Goal: Information Seeking & Learning: Learn about a topic

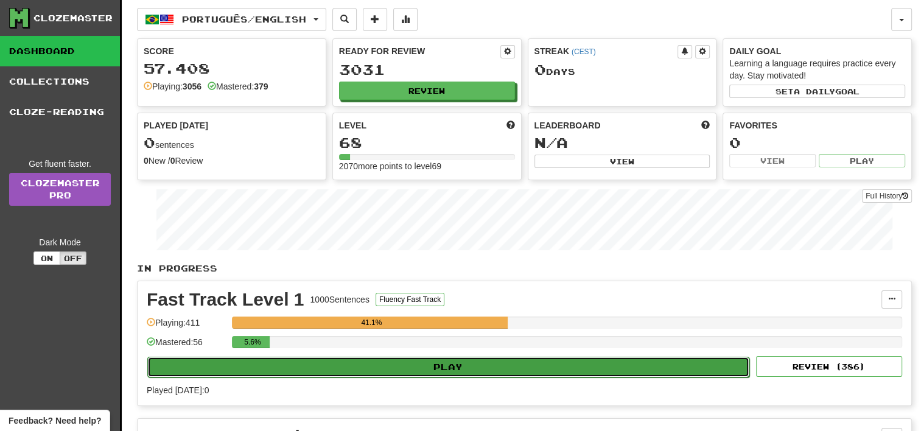
click at [628, 367] on button "Play" at bounding box center [448, 367] width 602 height 21
select select "**"
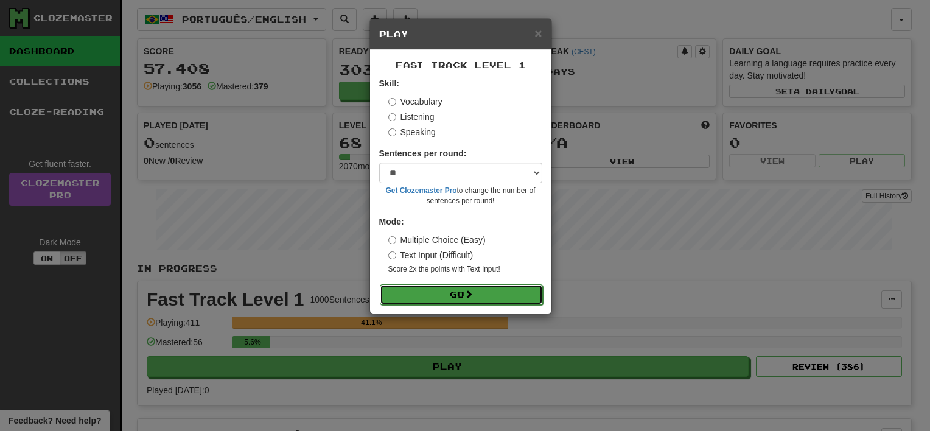
click at [492, 292] on button "Go" at bounding box center [461, 294] width 163 height 21
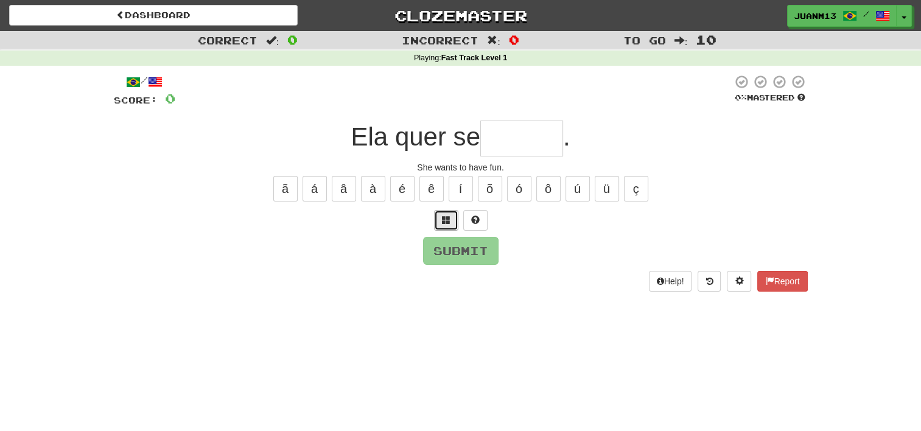
click at [442, 215] on span at bounding box center [446, 219] width 9 height 9
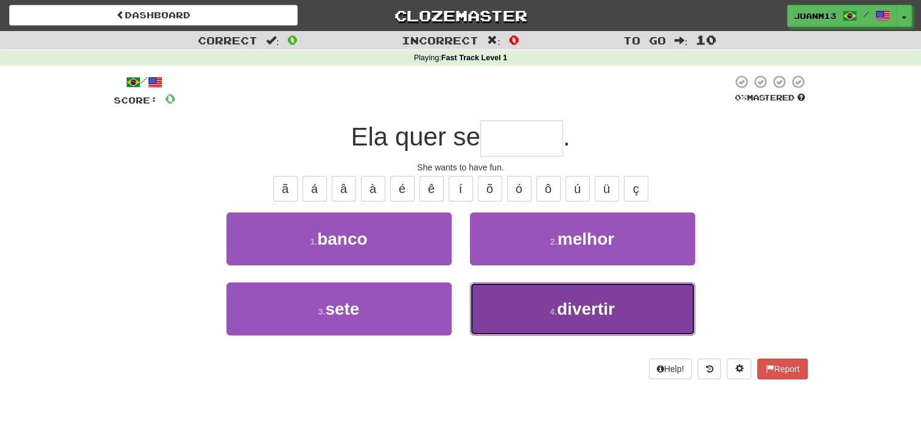
click at [547, 296] on button "4 . divertir" at bounding box center [582, 308] width 225 height 53
type input "********"
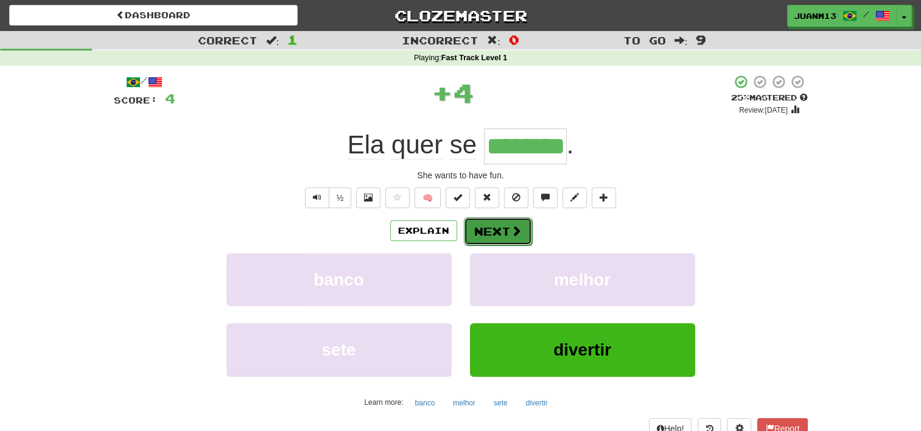
click at [484, 235] on button "Next" at bounding box center [498, 231] width 68 height 28
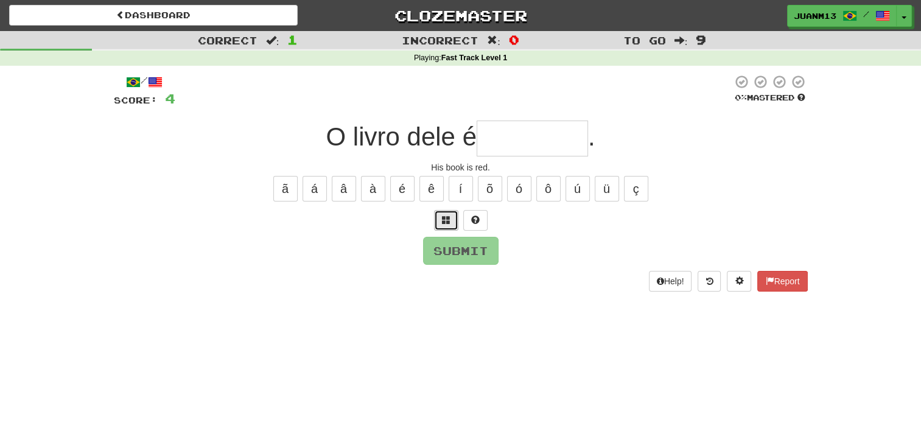
click at [438, 214] on button at bounding box center [446, 220] width 24 height 21
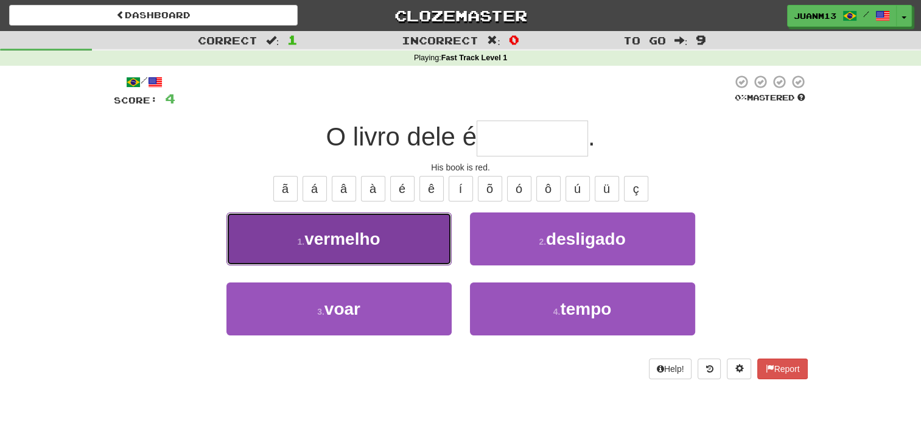
click at [419, 251] on button "1 . vermelho" at bounding box center [338, 238] width 225 height 53
type input "********"
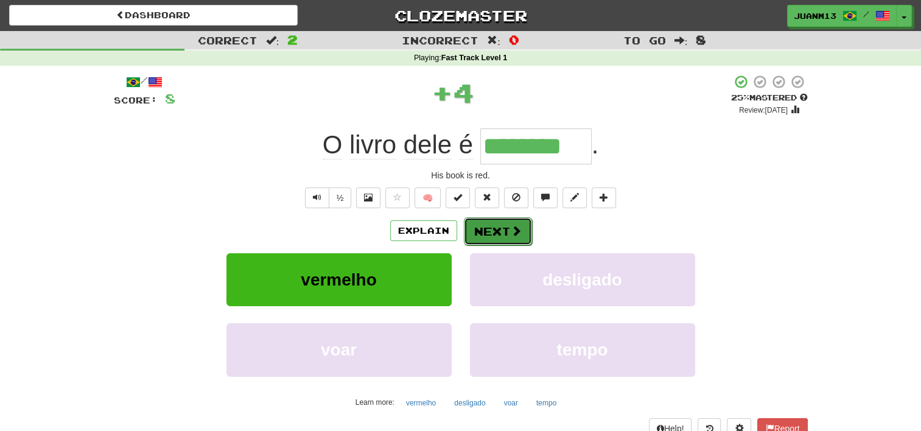
click at [499, 239] on button "Next" at bounding box center [498, 231] width 68 height 28
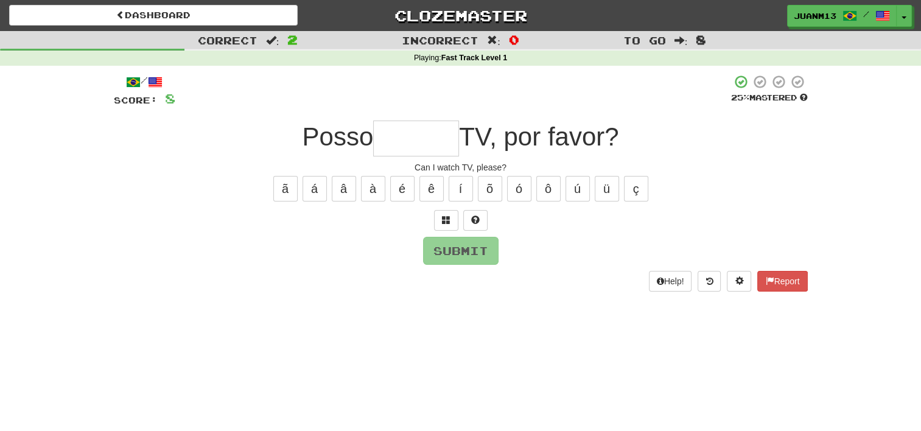
drag, startPoint x: 906, startPoint y: 29, endPoint x: 906, endPoint y: -12, distance: 41.4
click at [906, 0] on html "Dashboard Clozemaster JuanM13 / Toggle Dropdown Dashboard Leaderboard Activity …" at bounding box center [460, 431] width 921 height 863
click at [905, 11] on button "Toggle Dropdown" at bounding box center [904, 16] width 16 height 22
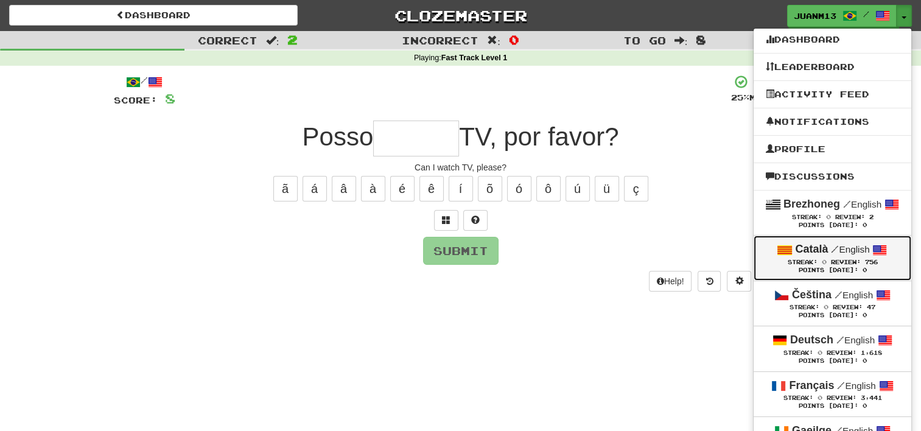
click at [847, 259] on span "Review:" at bounding box center [845, 262] width 30 height 7
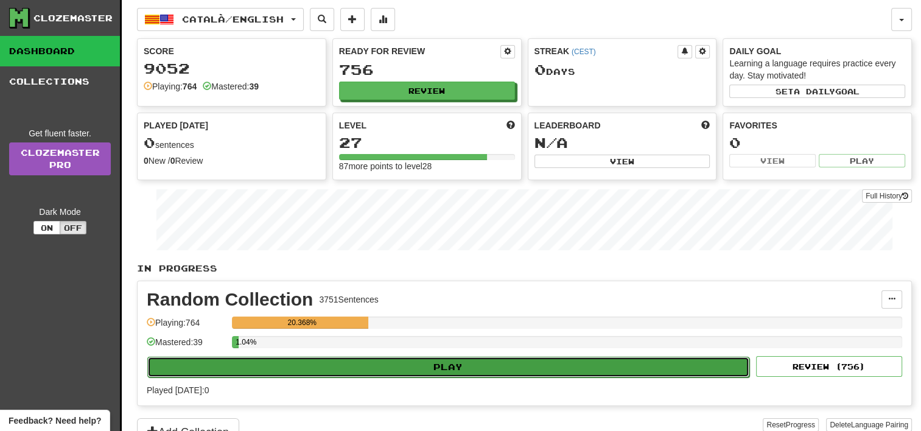
click at [687, 366] on button "Play" at bounding box center [448, 367] width 602 height 21
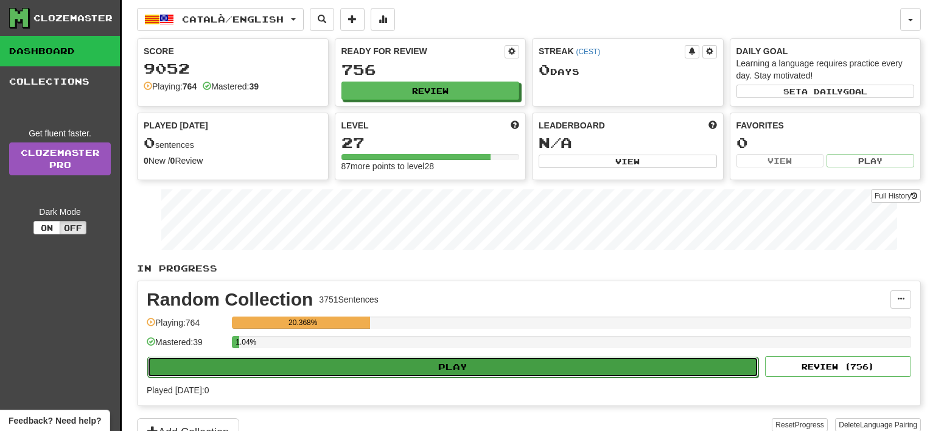
select select "**"
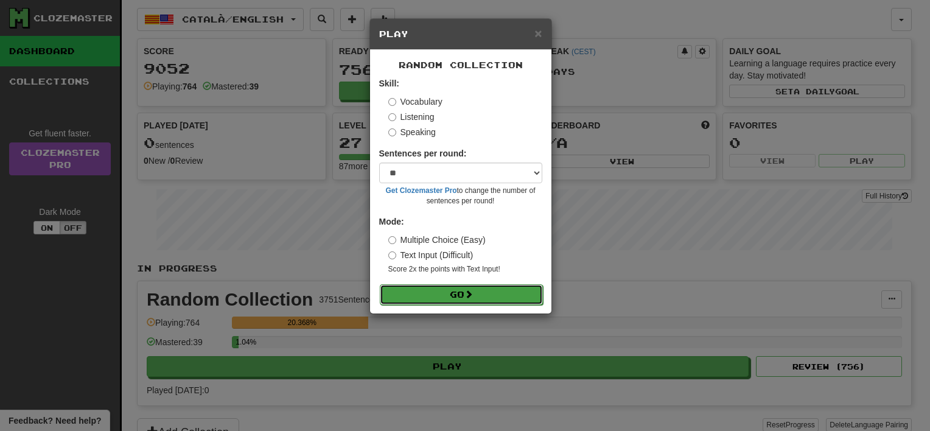
click at [519, 299] on button "Go" at bounding box center [461, 294] width 163 height 21
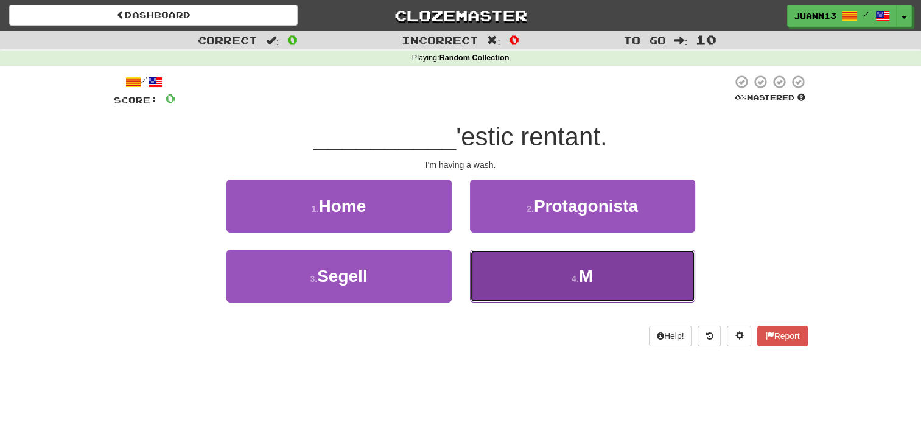
click at [506, 261] on button "4 . M" at bounding box center [582, 276] width 225 height 53
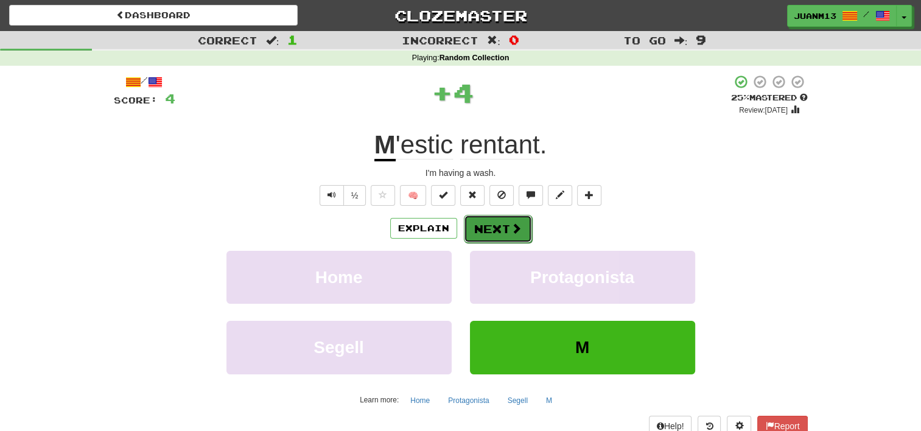
click at [485, 237] on button "Next" at bounding box center [498, 229] width 68 height 28
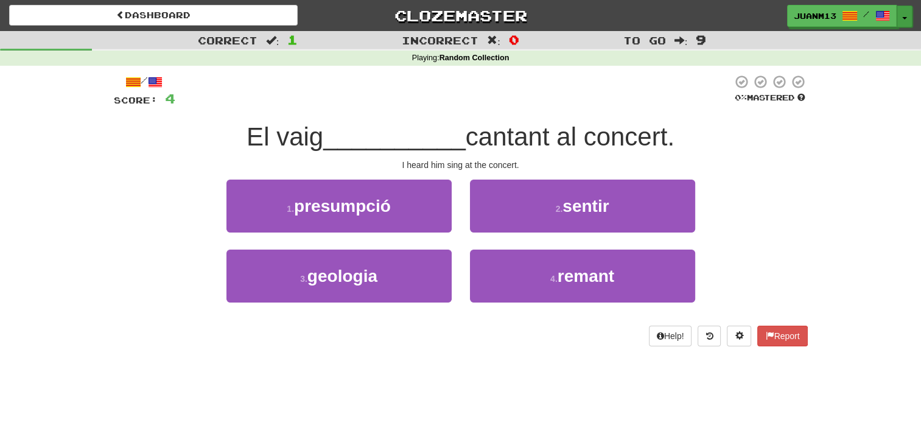
click at [904, 20] on button "Toggle Dropdown" at bounding box center [904, 16] width 16 height 22
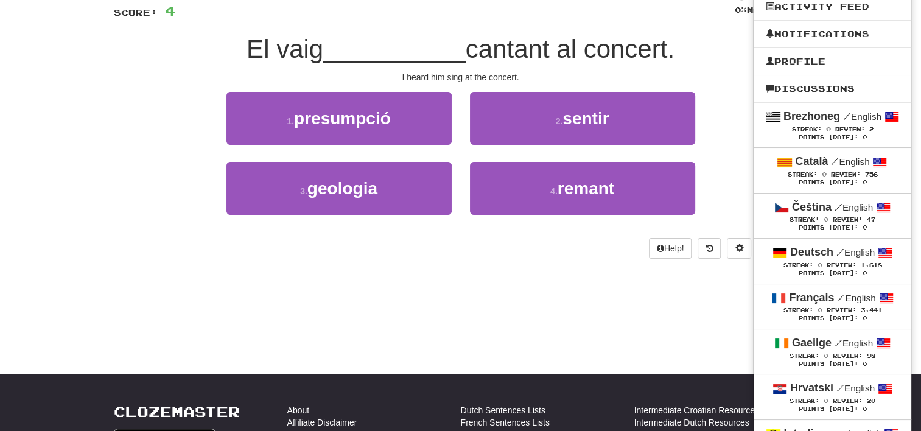
scroll to position [91, 0]
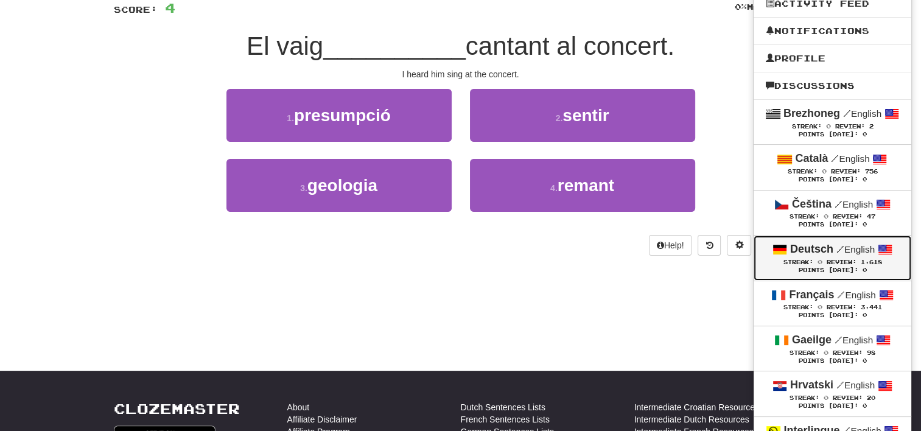
click at [856, 267] on div "Points [DATE]: 0" at bounding box center [832, 271] width 133 height 8
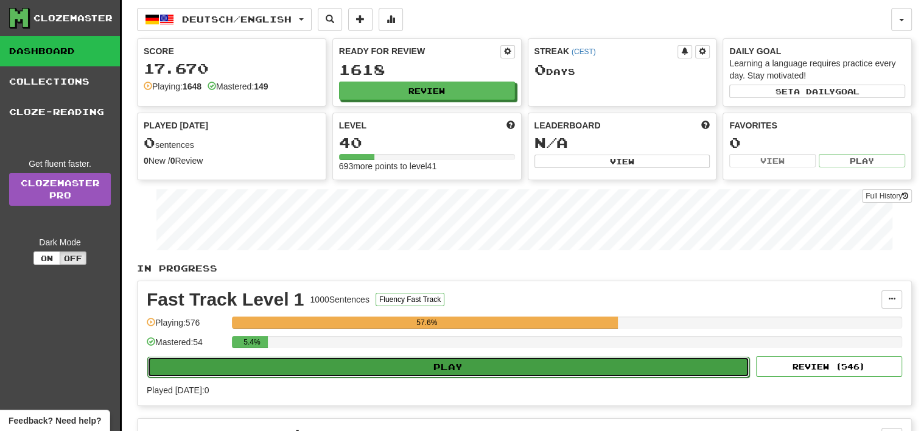
click at [654, 368] on button "Play" at bounding box center [448, 367] width 602 height 21
select select "**"
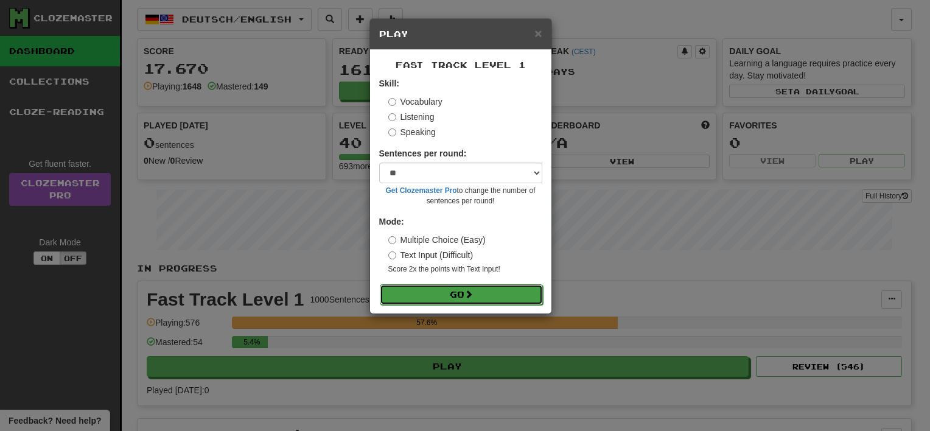
click at [522, 302] on button "Go" at bounding box center [461, 294] width 163 height 21
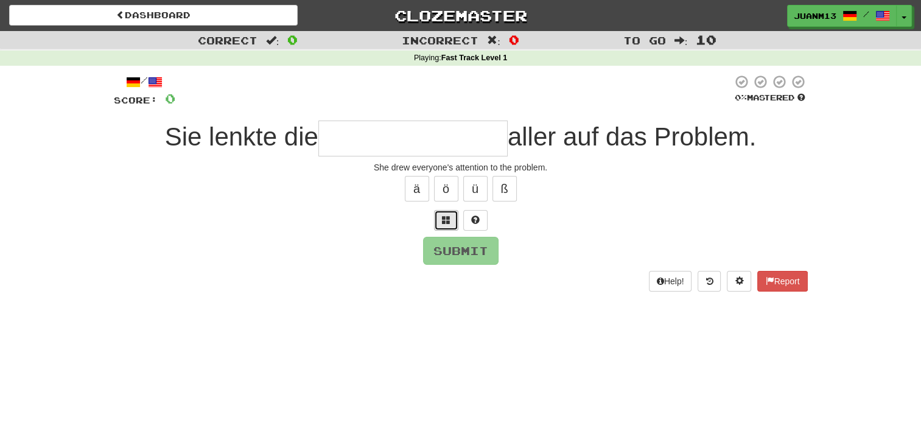
click at [438, 223] on button at bounding box center [446, 220] width 24 height 21
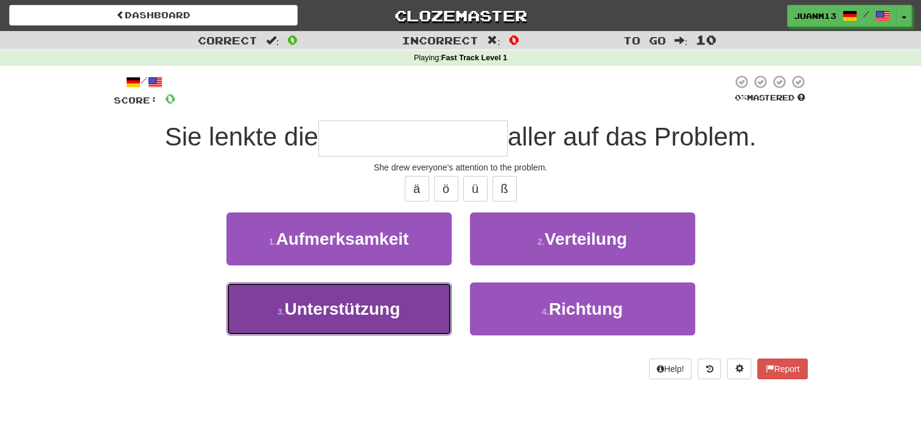
click at [383, 320] on button "3 . Unterstützung" at bounding box center [338, 308] width 225 height 53
type input "**********"
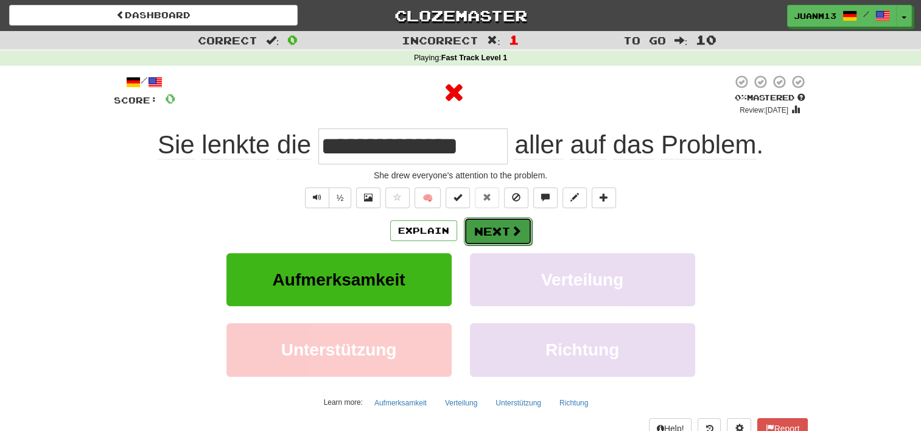
click at [491, 232] on button "Next" at bounding box center [498, 231] width 68 height 28
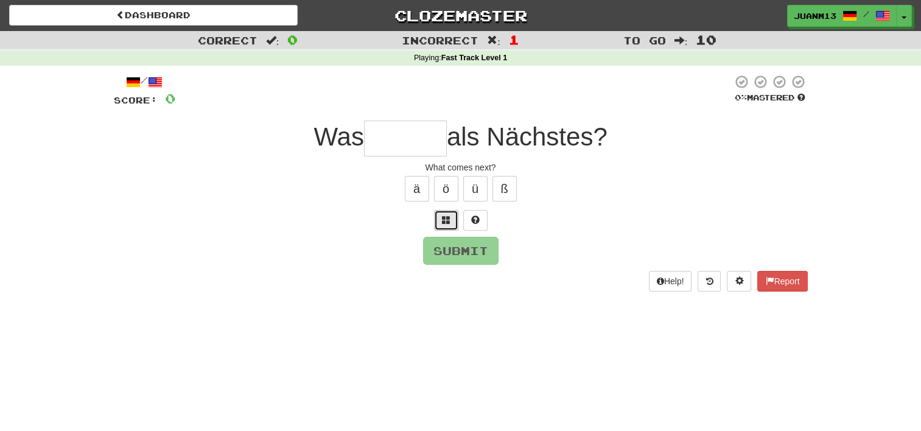
click at [444, 223] on span at bounding box center [446, 219] width 9 height 9
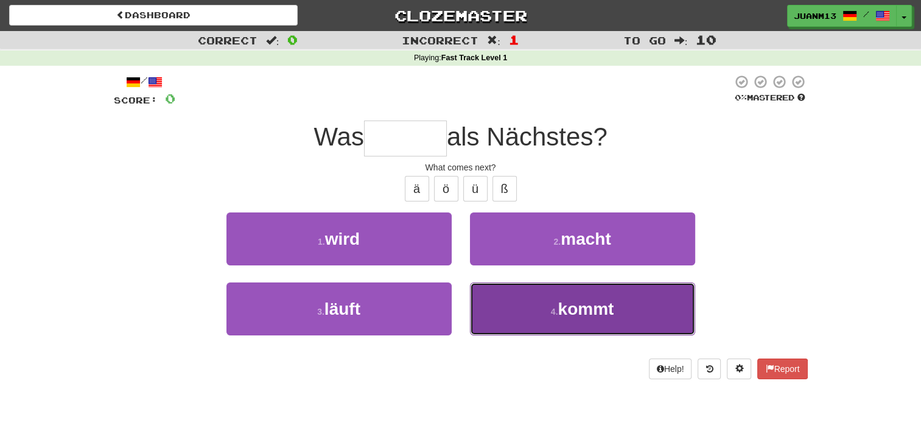
click at [533, 330] on button "4 . kommt" at bounding box center [582, 308] width 225 height 53
type input "*****"
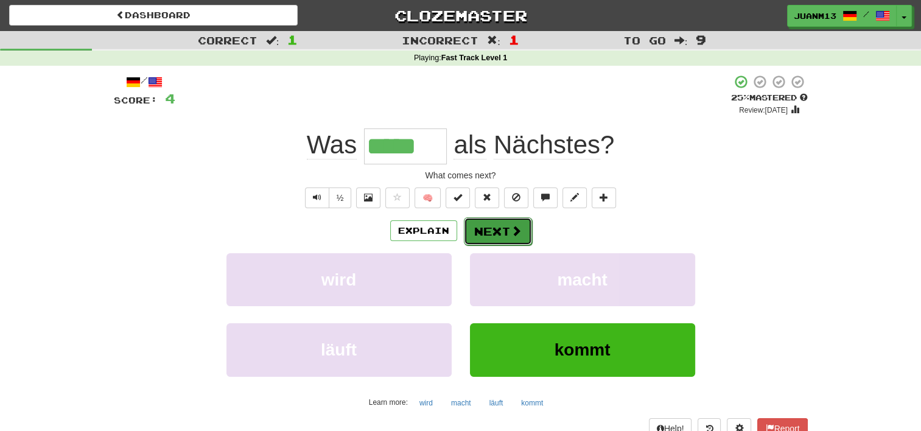
click at [509, 238] on button "Next" at bounding box center [498, 231] width 68 height 28
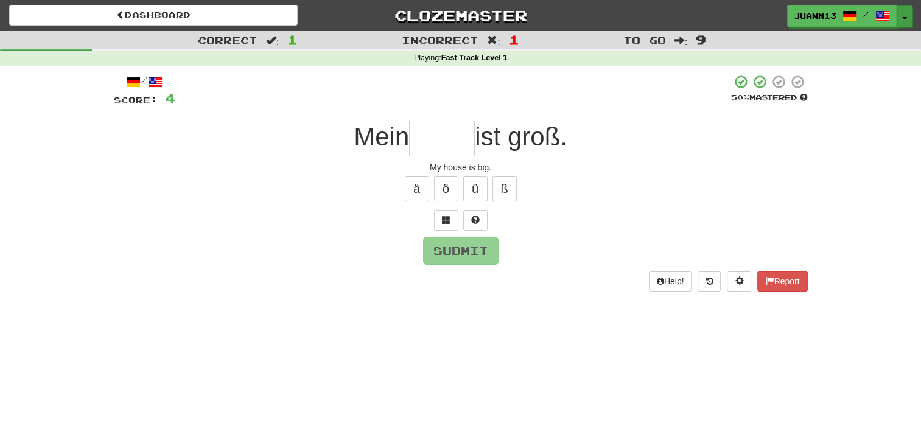
click at [907, 17] on button "Toggle Dropdown" at bounding box center [904, 16] width 16 height 22
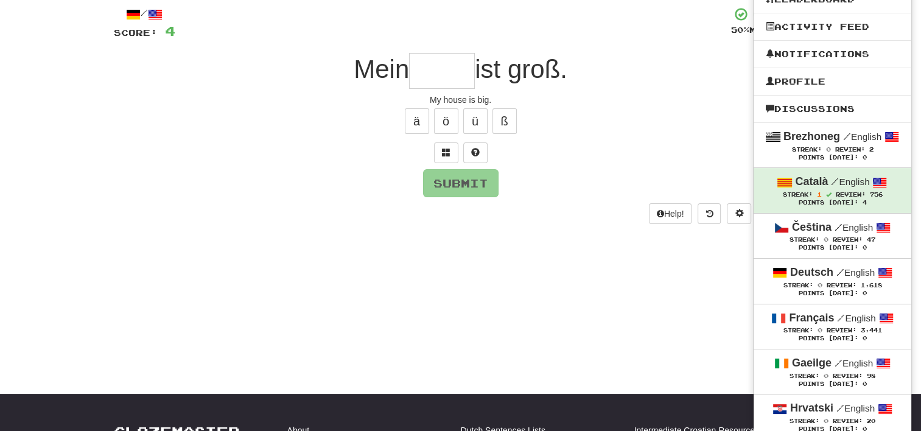
scroll to position [130, 0]
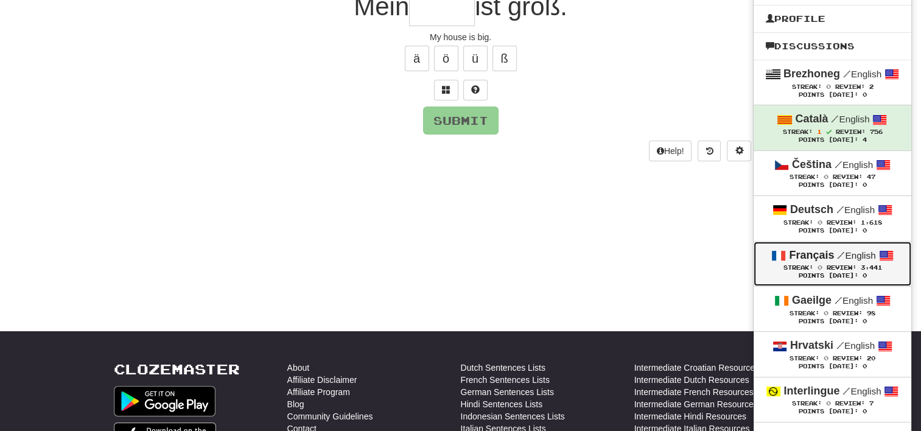
click at [847, 264] on span "Review:" at bounding box center [841, 267] width 30 height 7
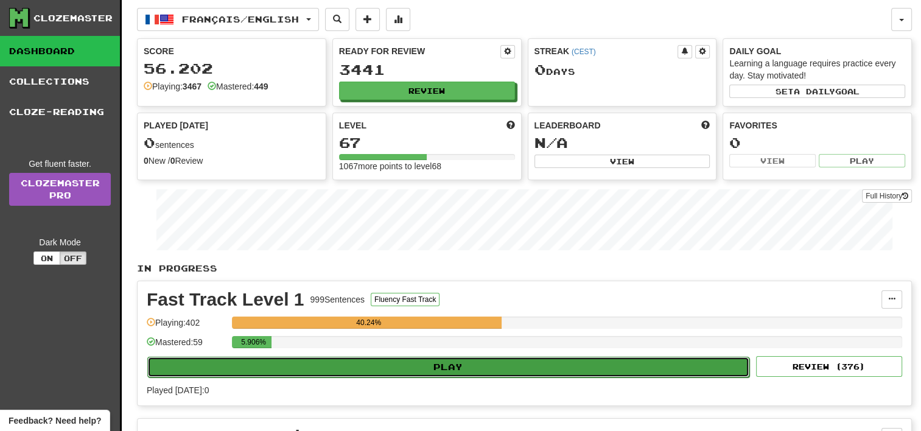
click at [605, 365] on button "Play" at bounding box center [448, 367] width 602 height 21
select select "**"
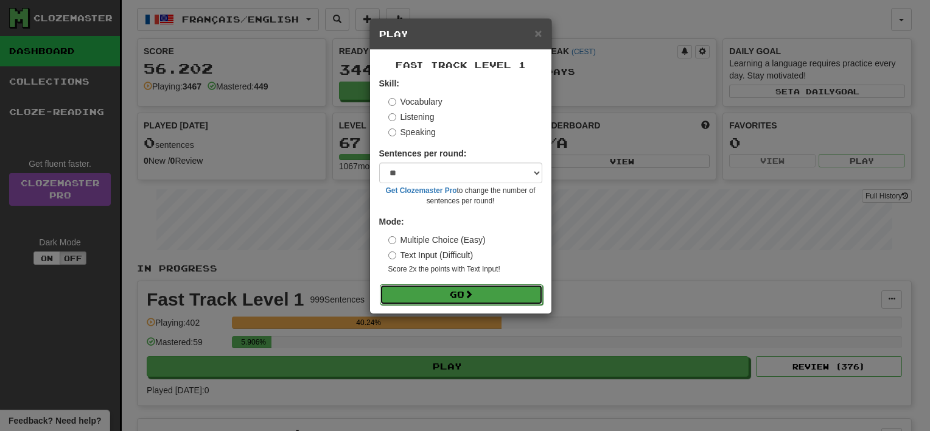
click at [501, 298] on button "Go" at bounding box center [461, 294] width 163 height 21
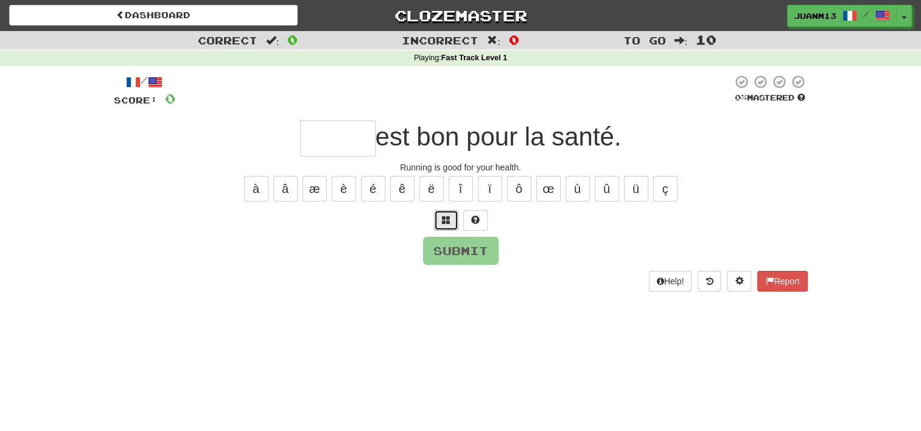
click at [448, 216] on span at bounding box center [446, 219] width 9 height 9
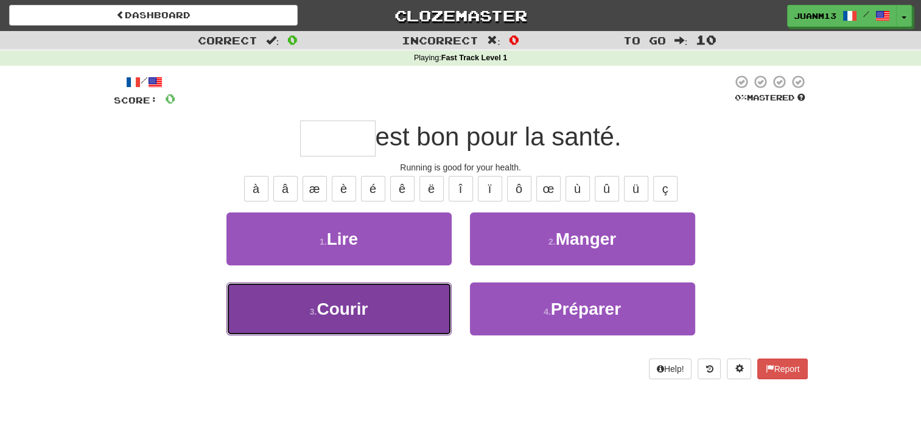
click at [414, 307] on button "3 . Courir" at bounding box center [338, 308] width 225 height 53
type input "******"
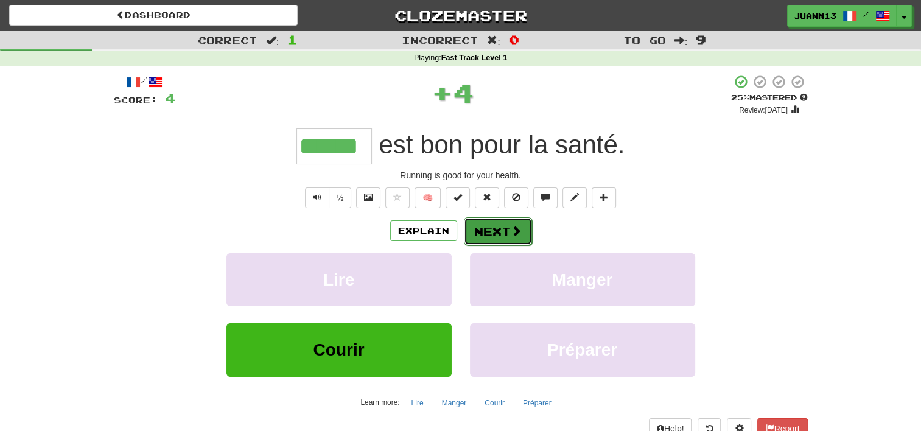
click at [506, 233] on button "Next" at bounding box center [498, 231] width 68 height 28
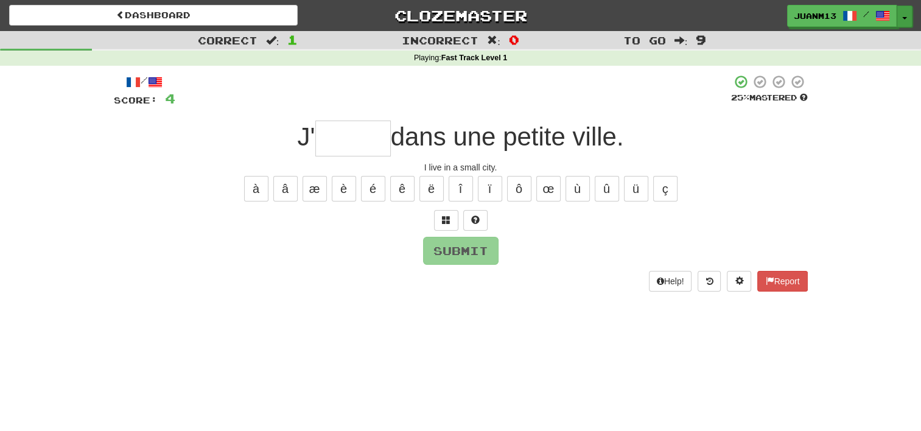
click at [908, 10] on button "Toggle Dropdown" at bounding box center [904, 16] width 16 height 22
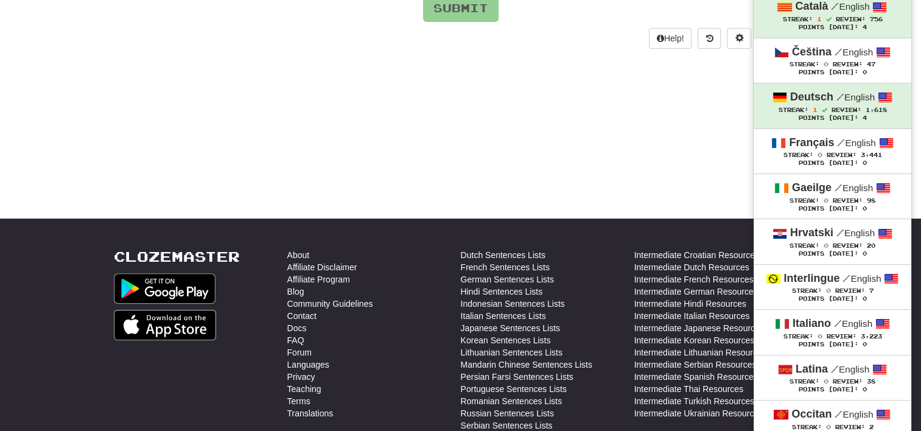
scroll to position [246, 0]
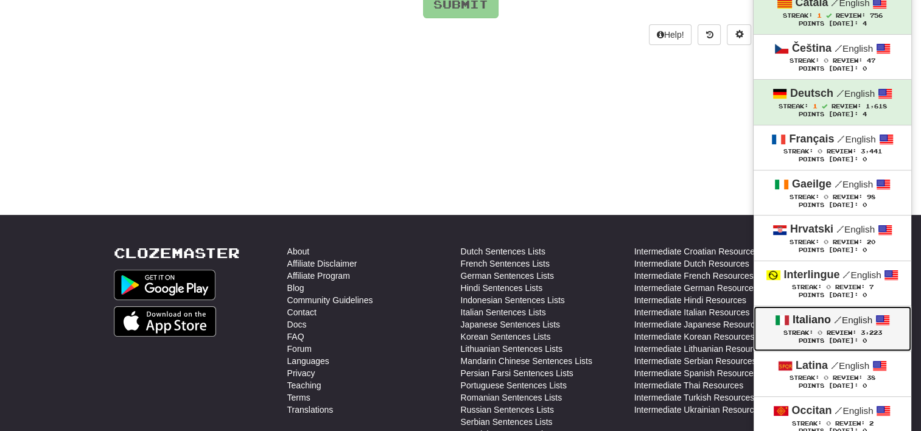
click at [847, 316] on small "/ English" at bounding box center [853, 320] width 38 height 10
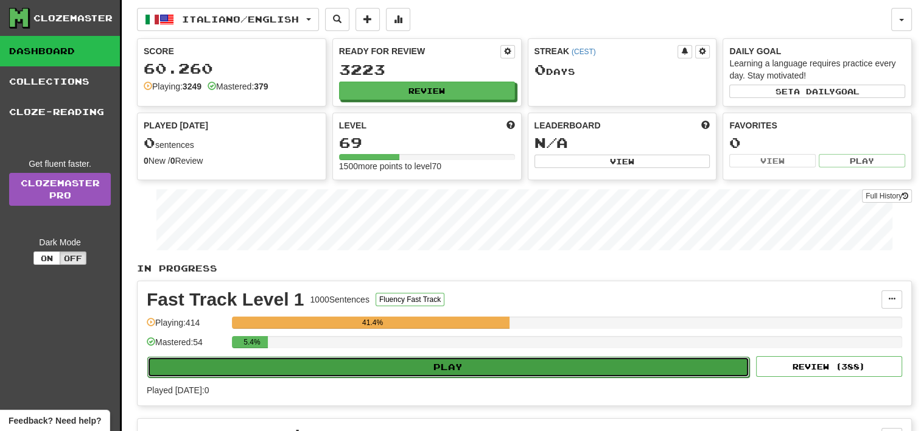
click at [613, 357] on button "Play" at bounding box center [448, 367] width 602 height 21
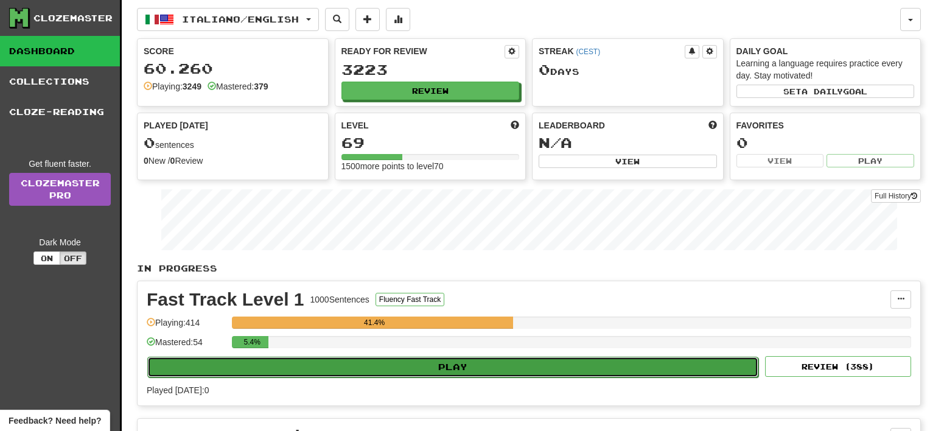
select select "**"
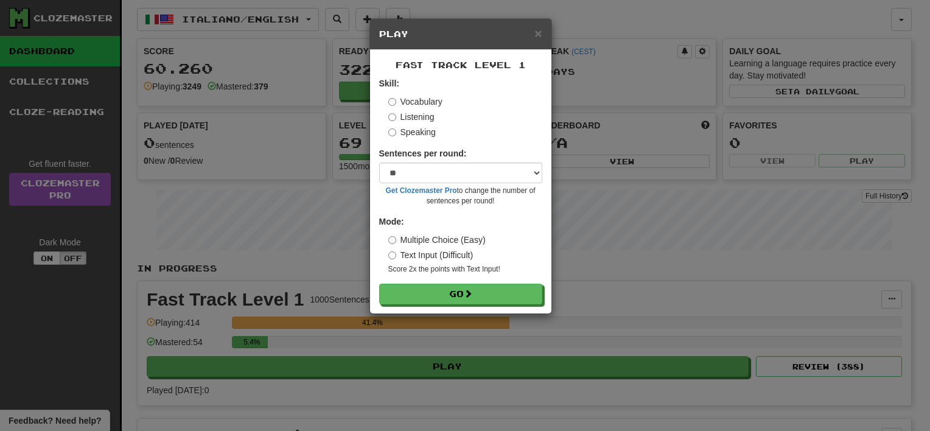
click at [516, 305] on div "Fast Track Level 1 Skill: Vocabulary Listening Speaking Sentences per round: * …" at bounding box center [460, 182] width 181 height 264
click at [507, 299] on button "Go" at bounding box center [461, 294] width 163 height 21
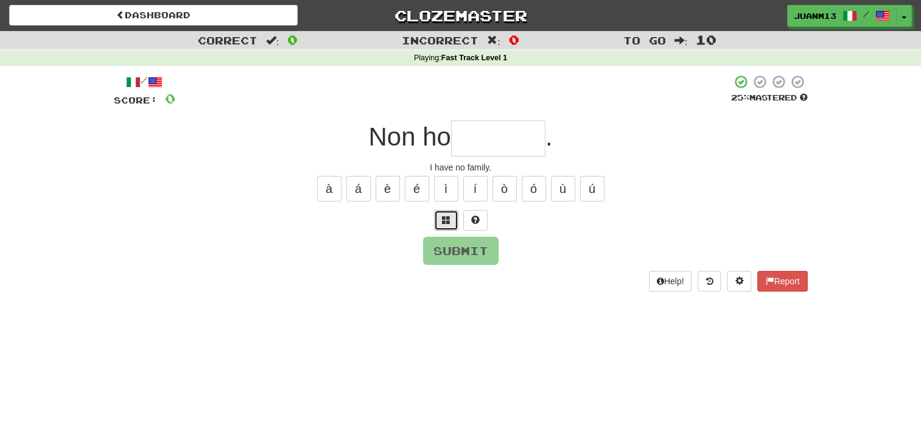
click at [447, 219] on span at bounding box center [446, 219] width 9 height 9
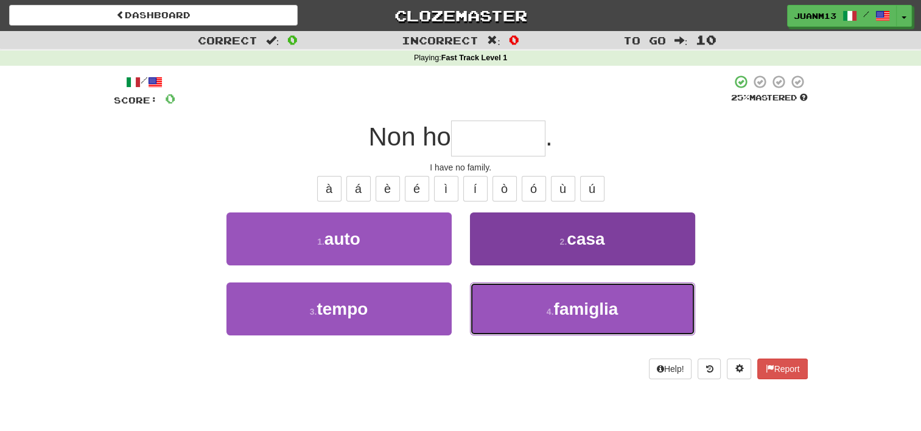
drag, startPoint x: 509, startPoint y: 313, endPoint x: 511, endPoint y: 293, distance: 20.8
click at [511, 293] on button "4 . famiglia" at bounding box center [582, 308] width 225 height 53
type input "********"
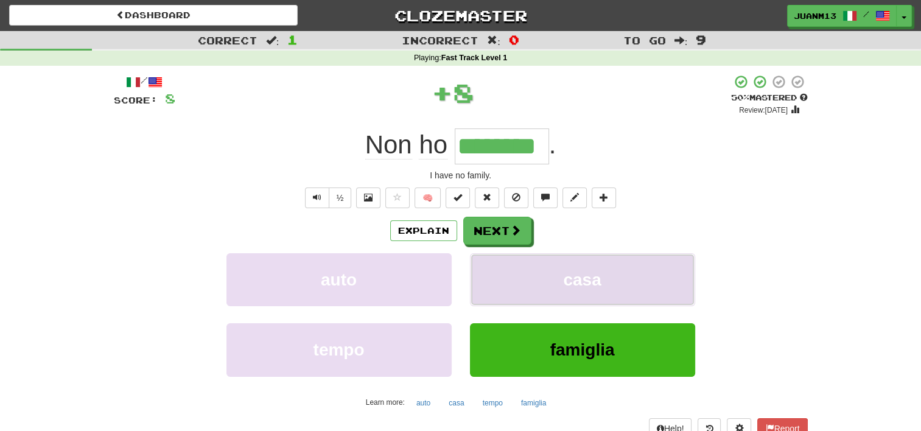
click at [511, 293] on button "casa" at bounding box center [582, 279] width 225 height 53
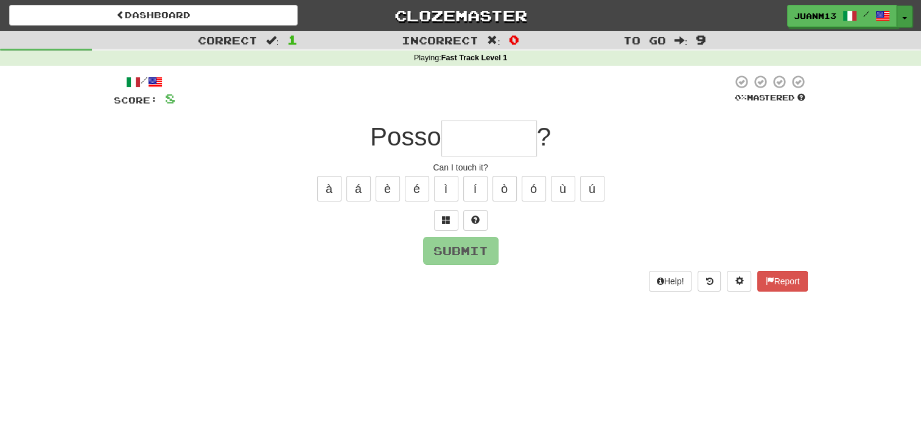
click at [901, 19] on button "Toggle Dropdown" at bounding box center [904, 16] width 16 height 22
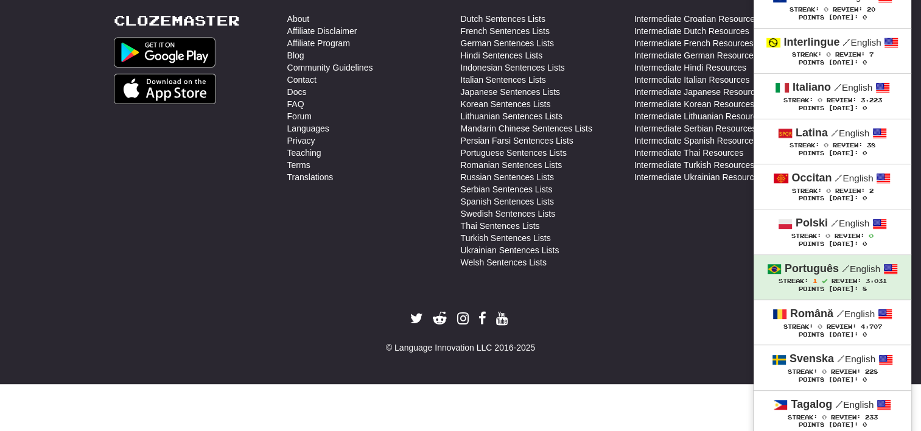
scroll to position [484, 0]
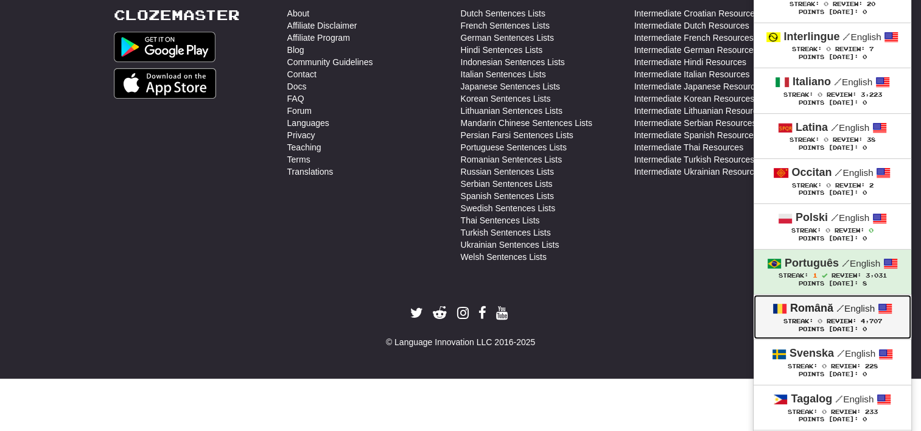
click at [872, 326] on div "Points [DATE]: 0" at bounding box center [832, 330] width 133 height 8
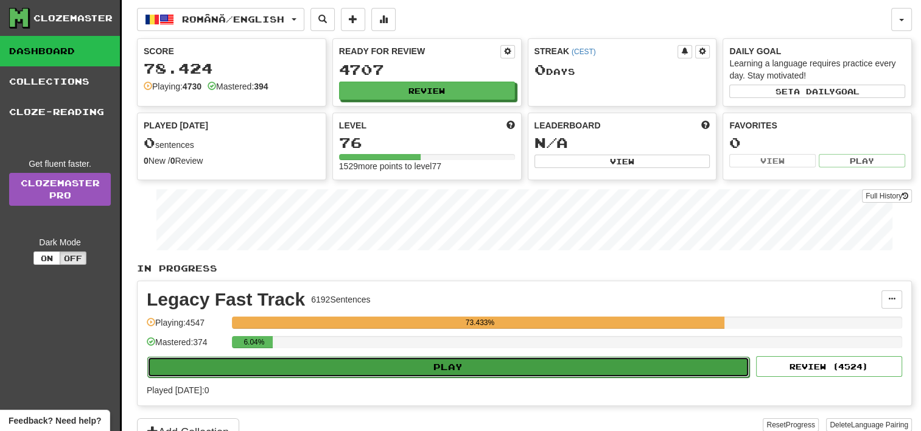
click at [566, 359] on button "Play" at bounding box center [448, 367] width 602 height 21
select select "**"
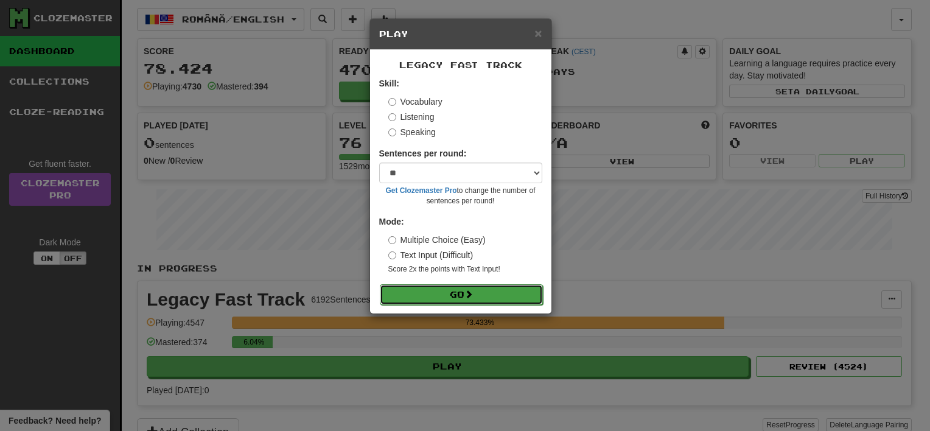
click at [494, 290] on button "Go" at bounding box center [461, 294] width 163 height 21
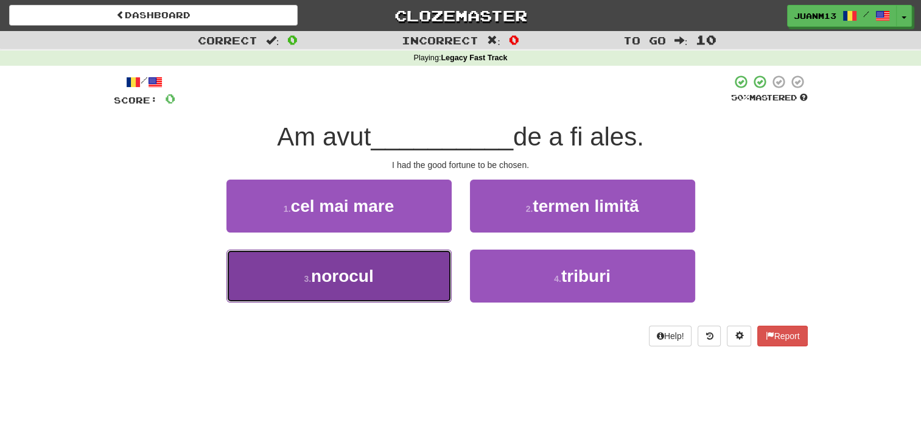
click at [429, 278] on button "3 . [GEOGRAPHIC_DATA]" at bounding box center [338, 276] width 225 height 53
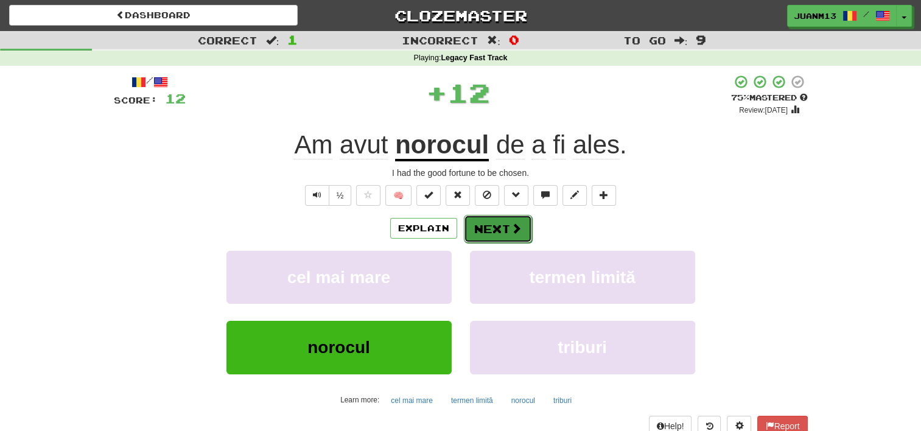
click at [501, 233] on button "Next" at bounding box center [498, 229] width 68 height 28
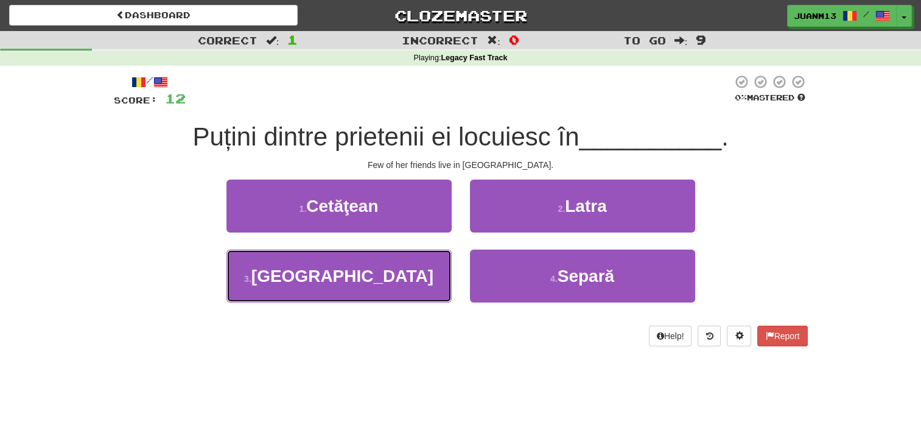
drag, startPoint x: 419, startPoint y: 293, endPoint x: 394, endPoint y: 311, distance: 30.1
click at [394, 311] on div "3 . [GEOGRAPHIC_DATA]" at bounding box center [338, 285] width 243 height 70
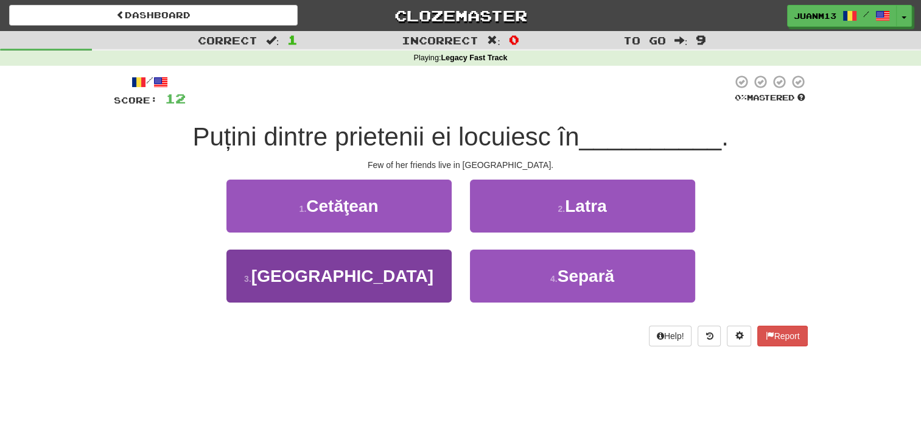
drag, startPoint x: 394, startPoint y: 311, endPoint x: 414, endPoint y: 273, distance: 43.0
click at [414, 273] on div "3 . [GEOGRAPHIC_DATA]" at bounding box center [338, 285] width 243 height 70
click at [414, 273] on button "3 . [GEOGRAPHIC_DATA]" at bounding box center [338, 276] width 225 height 53
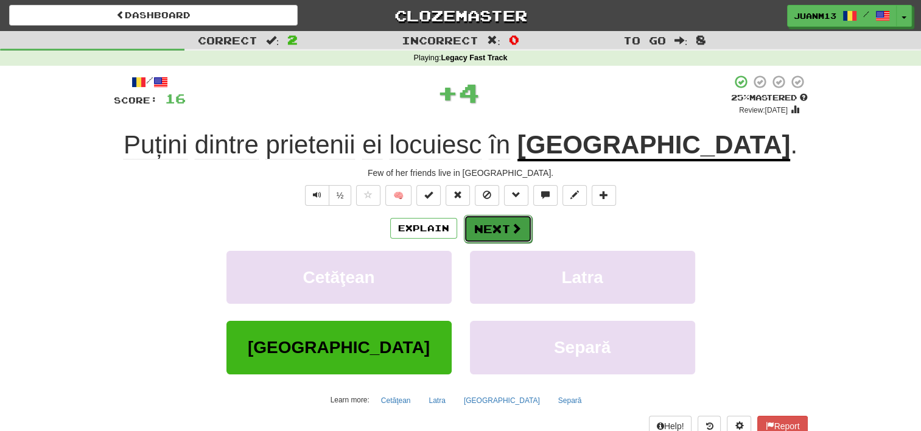
click at [489, 226] on button "Next" at bounding box center [498, 229] width 68 height 28
